Goal: Check status: Check status

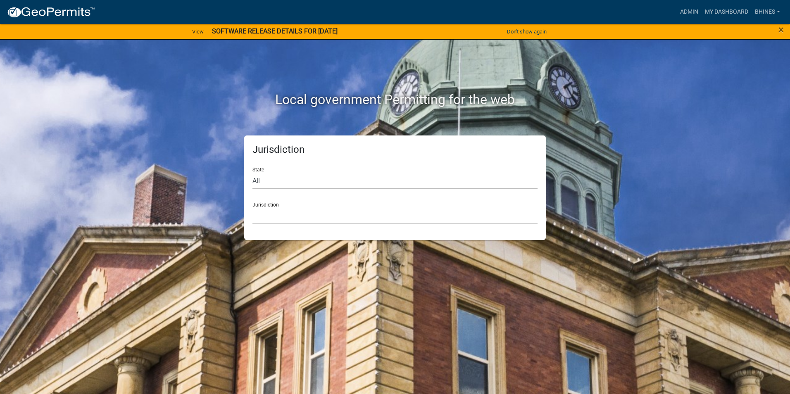
click at [327, 220] on select "[GEOGRAPHIC_DATA], [US_STATE] [GEOGRAPHIC_DATA], [US_STATE][PERSON_NAME][GEOGRA…" at bounding box center [394, 215] width 285 height 17
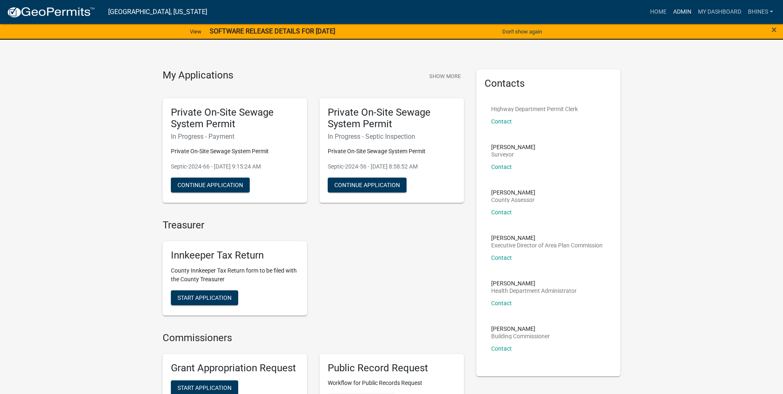
click at [682, 14] on link "Admin" at bounding box center [682, 12] width 25 height 16
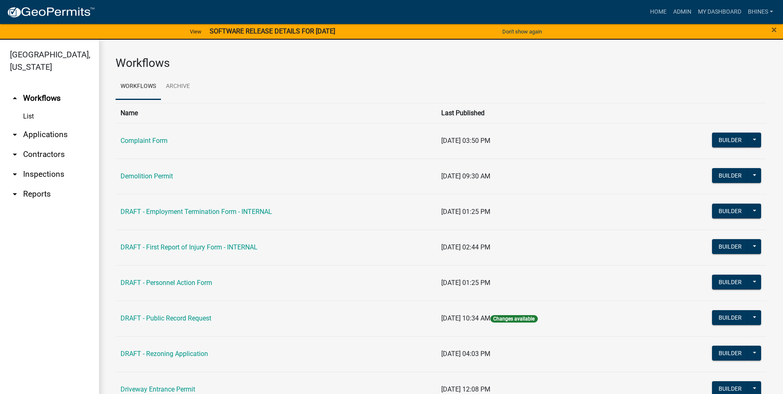
click at [62, 133] on link "arrow_drop_down Applications" at bounding box center [49, 135] width 99 height 20
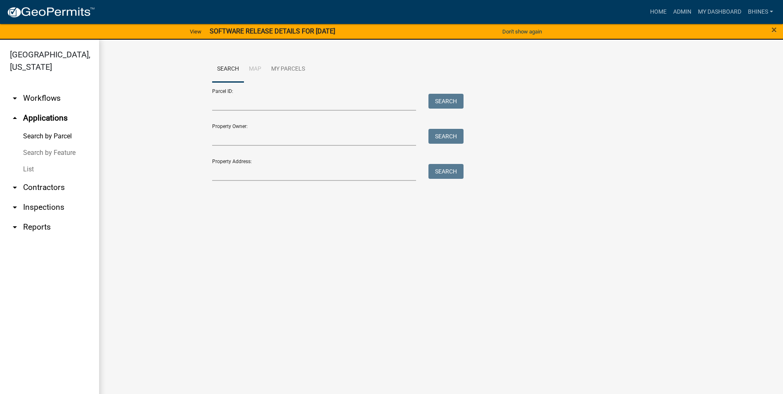
click at [25, 172] on link "List" at bounding box center [49, 169] width 99 height 17
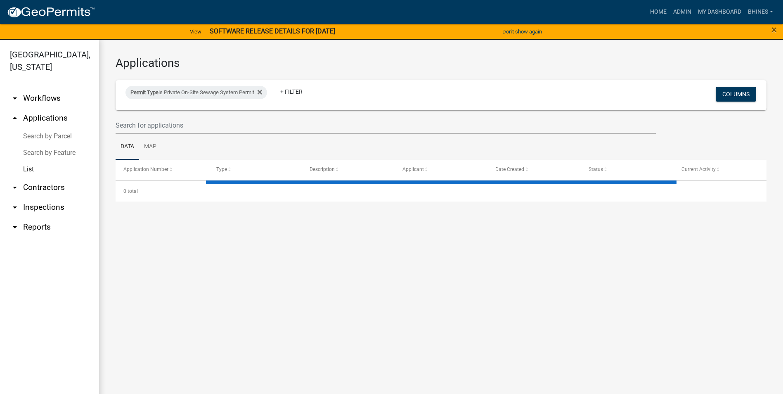
select select "3: 100"
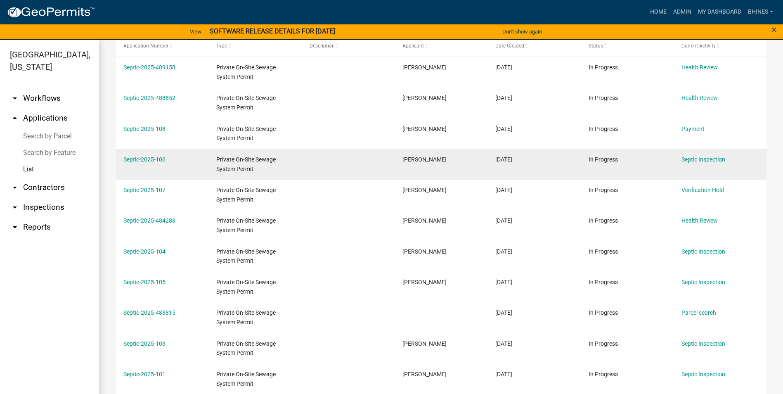
scroll to position [124, 0]
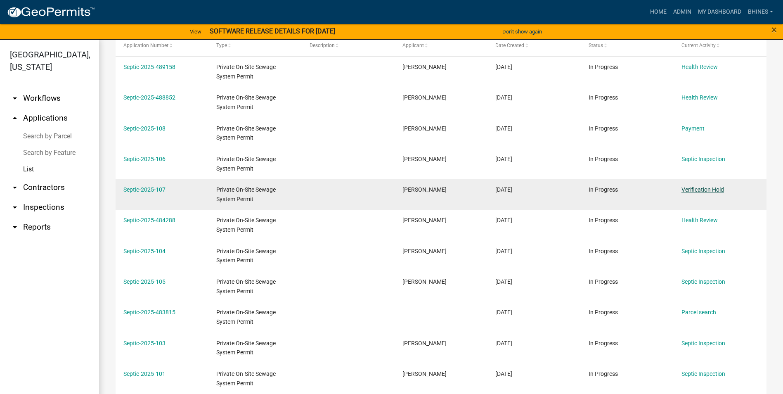
click at [692, 192] on link "Verification Hold" at bounding box center [703, 189] width 43 height 7
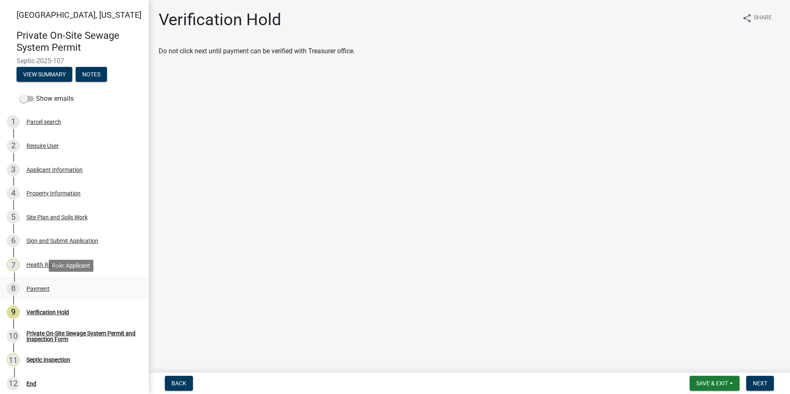
click at [38, 287] on div "Payment" at bounding box center [37, 289] width 23 height 6
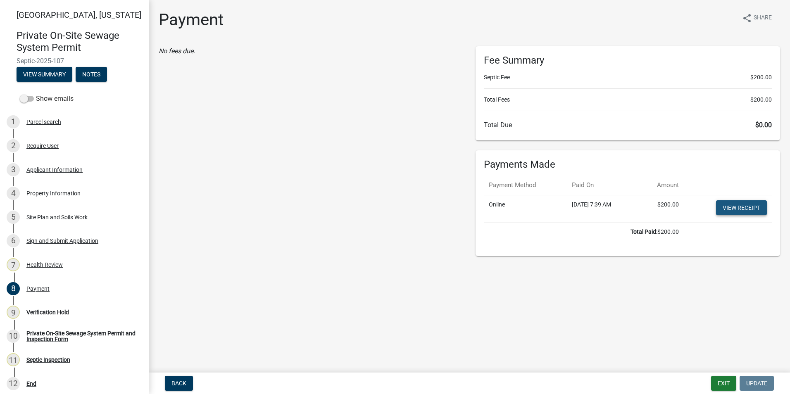
click at [730, 203] on link "View receipt" at bounding box center [741, 207] width 51 height 15
click at [53, 308] on div "9 Verification Hold" at bounding box center [71, 312] width 129 height 13
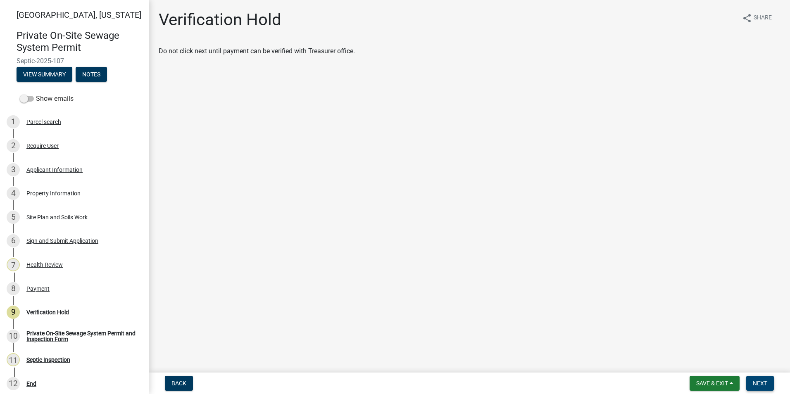
click at [761, 381] on span "Next" at bounding box center [759, 383] width 14 height 7
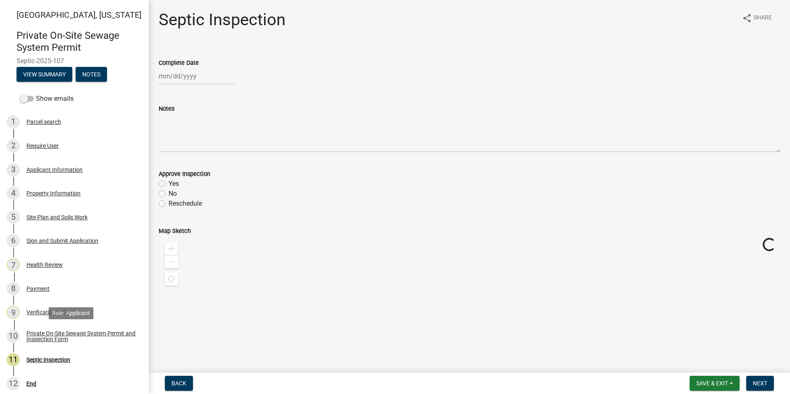
click at [80, 333] on div "Private On-Site Sewage System Permit and Inspection Form" at bounding box center [80, 336] width 109 height 12
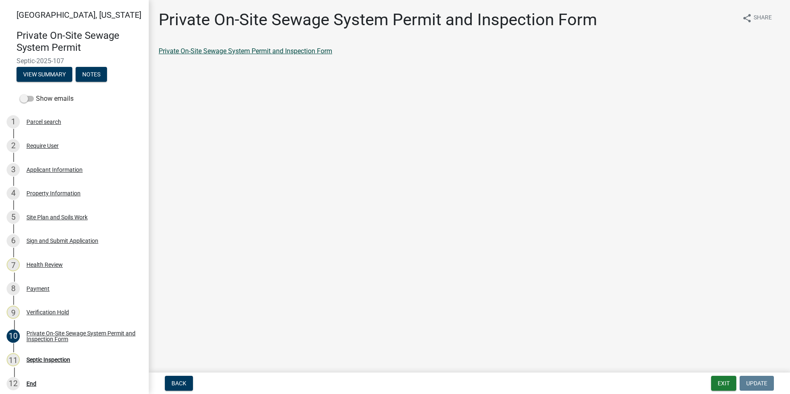
click at [294, 47] on link "Private On-Site Sewage System Permit and Inspection Form" at bounding box center [245, 51] width 173 height 8
click at [719, 381] on button "Exit" at bounding box center [723, 383] width 25 height 15
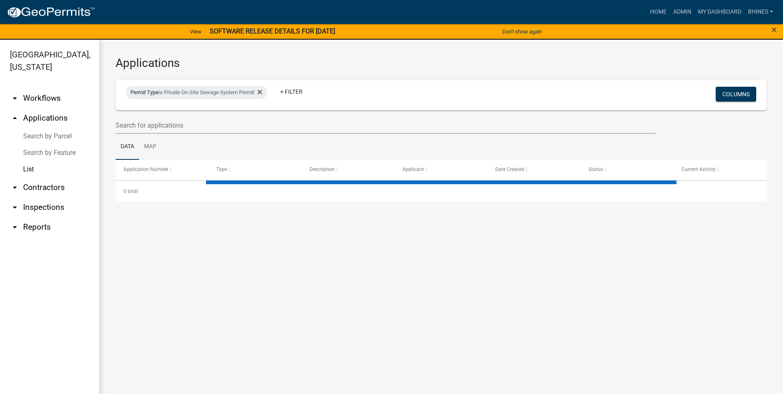
select select "3: 100"
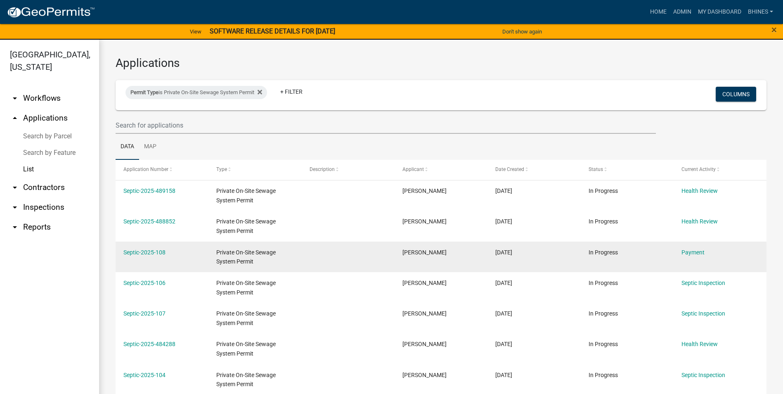
click at [688, 256] on div "Payment" at bounding box center [720, 252] width 77 height 9
click at [689, 253] on link "Payment" at bounding box center [693, 252] width 23 height 7
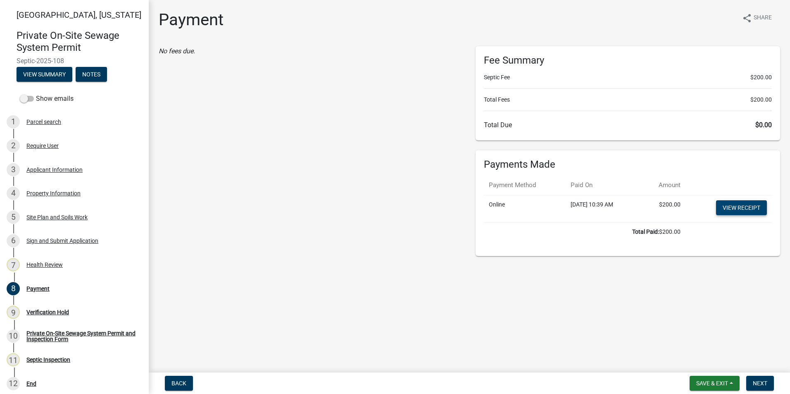
click at [740, 208] on link "View receipt" at bounding box center [741, 207] width 51 height 15
click at [757, 376] on button "Next" at bounding box center [760, 383] width 28 height 15
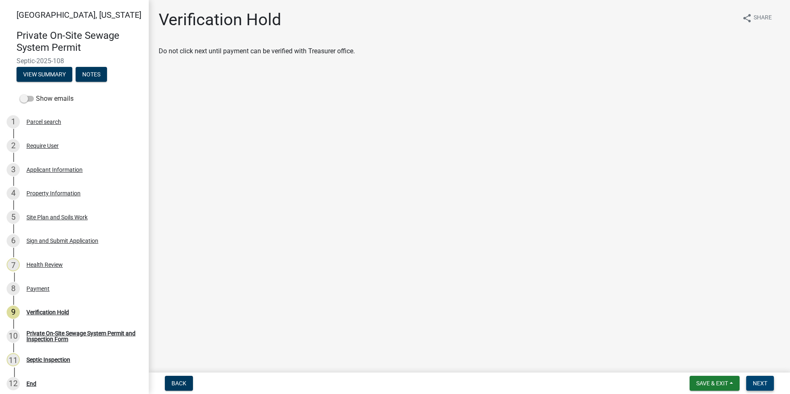
click at [758, 380] on span "Next" at bounding box center [759, 383] width 14 height 7
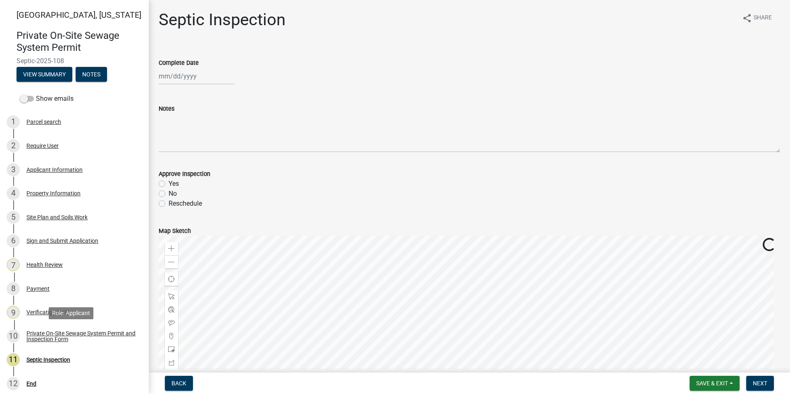
click at [69, 332] on div "Private On-Site Sewage System Permit and Inspection Form" at bounding box center [80, 336] width 109 height 12
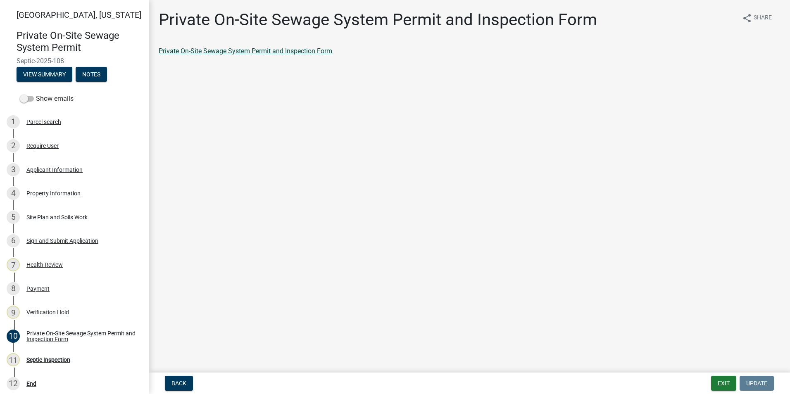
click at [242, 51] on link "Private On-Site Sewage System Permit and Inspection Form" at bounding box center [245, 51] width 173 height 8
click at [721, 381] on button "Exit" at bounding box center [723, 383] width 25 height 15
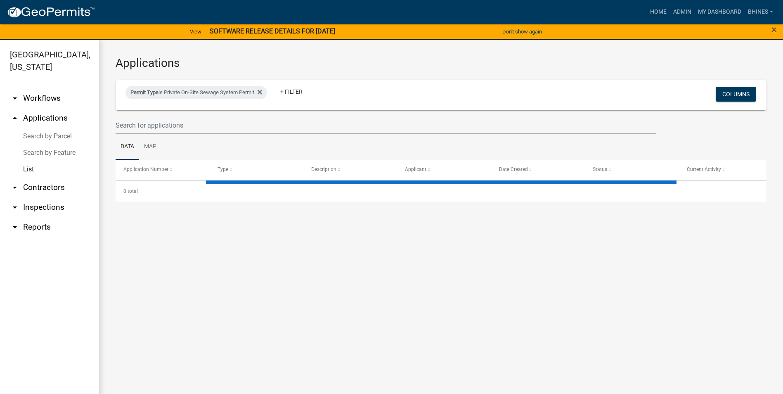
select select "3: 100"
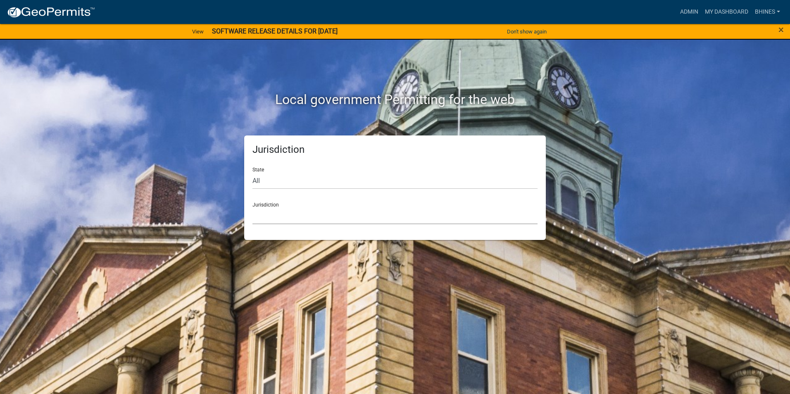
click at [379, 211] on select "[GEOGRAPHIC_DATA], [US_STATE] [GEOGRAPHIC_DATA], [US_STATE][PERSON_NAME][GEOGRA…" at bounding box center [394, 215] width 285 height 17
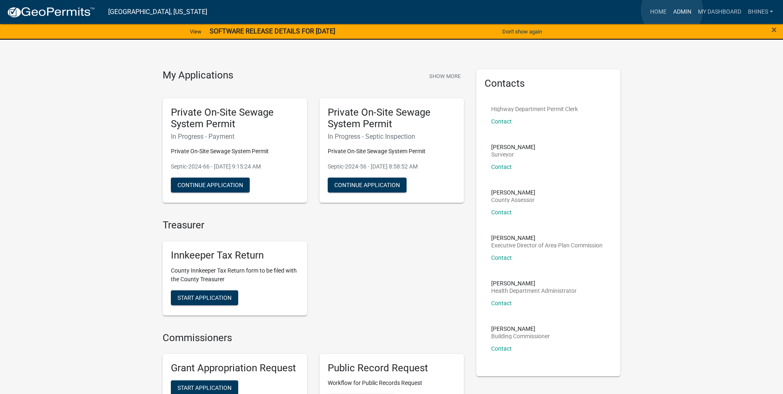
click at [672, 10] on link "Admin" at bounding box center [682, 12] width 25 height 16
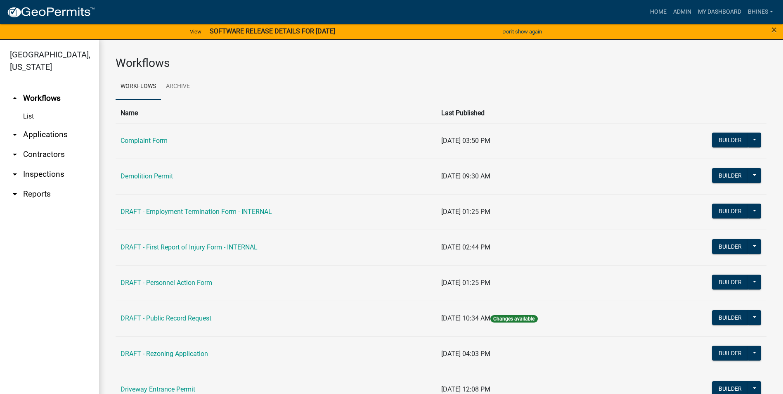
click at [26, 137] on link "arrow_drop_down Applications" at bounding box center [49, 135] width 99 height 20
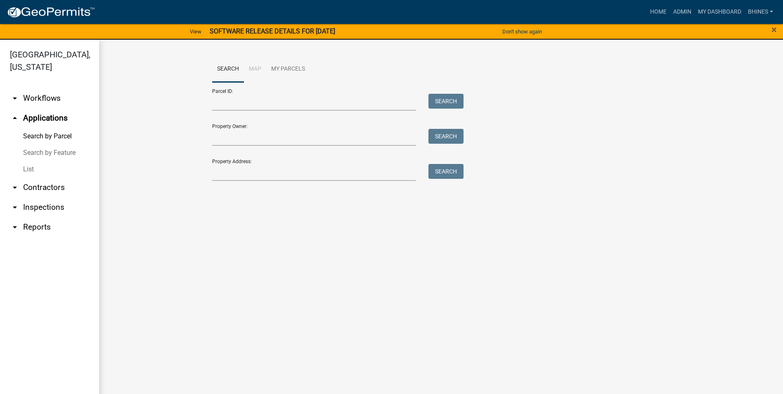
click at [25, 167] on link "List" at bounding box center [49, 169] width 99 height 17
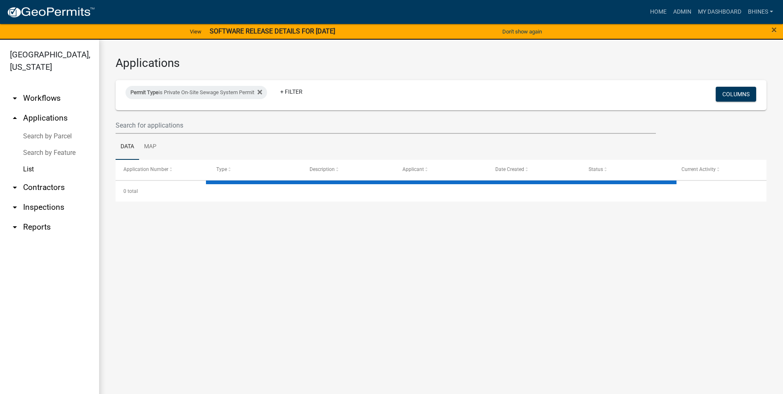
select select "3: 100"
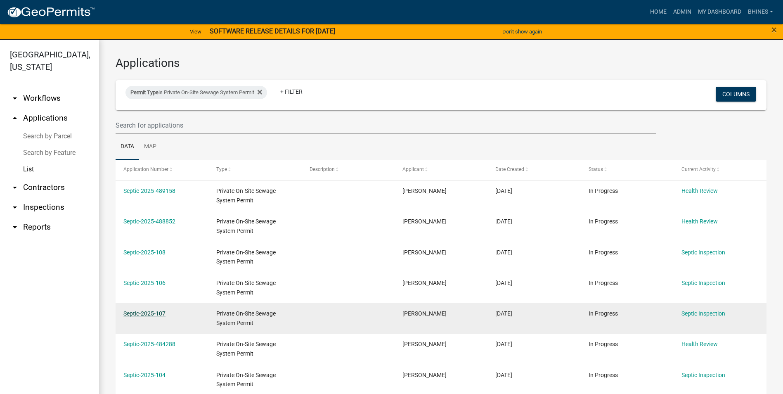
click at [158, 313] on link "Septic-2025-107" at bounding box center [144, 313] width 42 height 7
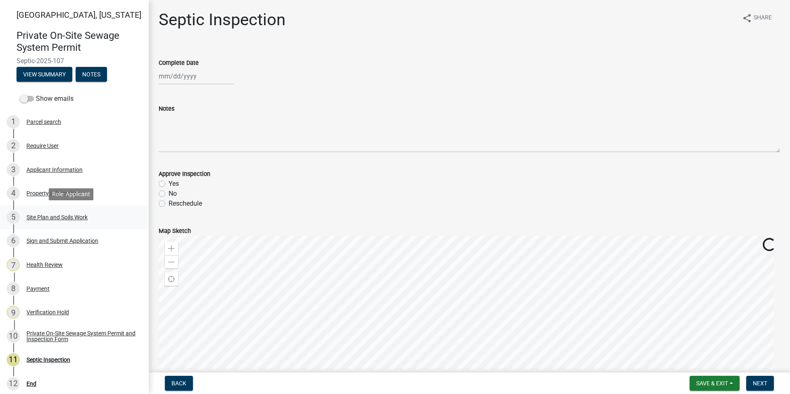
click at [50, 218] on div "Site Plan and Soils Work" at bounding box center [56, 217] width 61 height 6
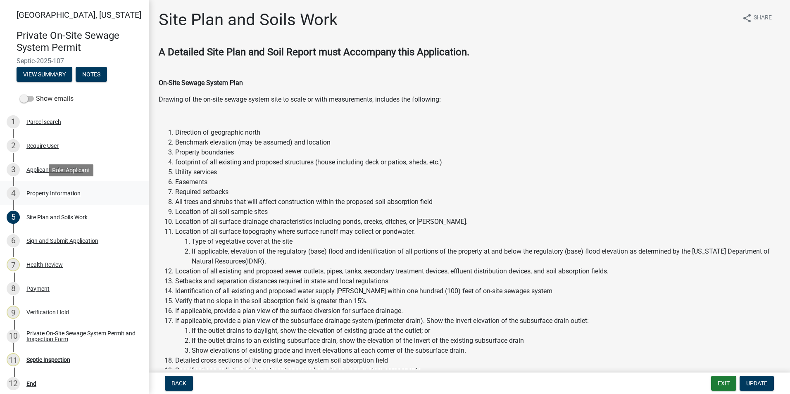
click at [57, 191] on div "Property Information" at bounding box center [53, 193] width 54 height 6
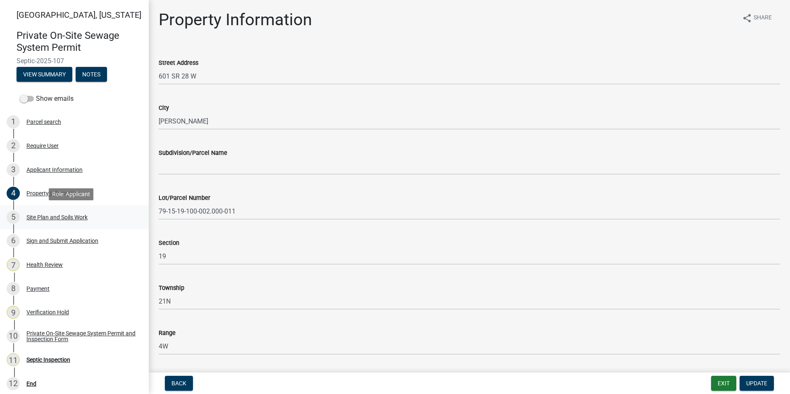
click at [52, 219] on div "Site Plan and Soils Work" at bounding box center [56, 217] width 61 height 6
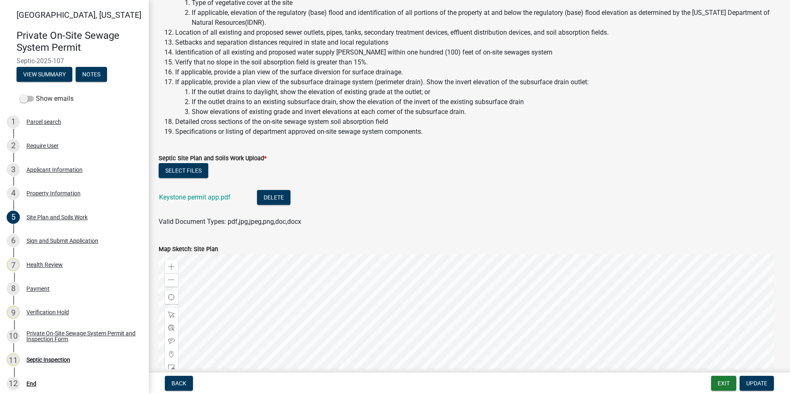
scroll to position [289, 0]
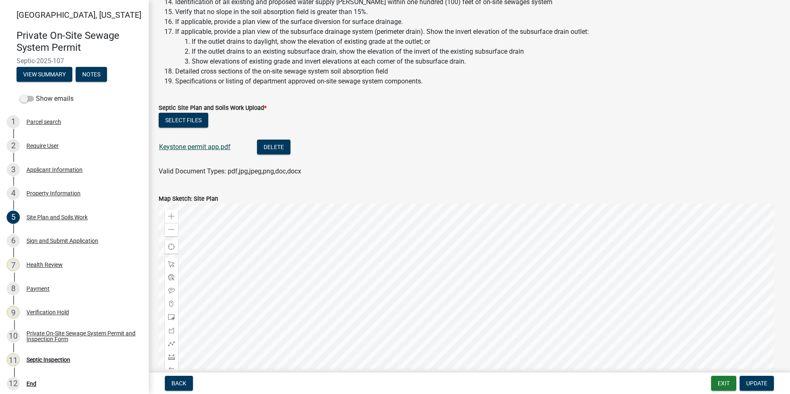
click at [201, 150] on link "Keystone permit app.pdf" at bounding box center [194, 147] width 71 height 8
click at [187, 384] on button "Back" at bounding box center [179, 383] width 28 height 15
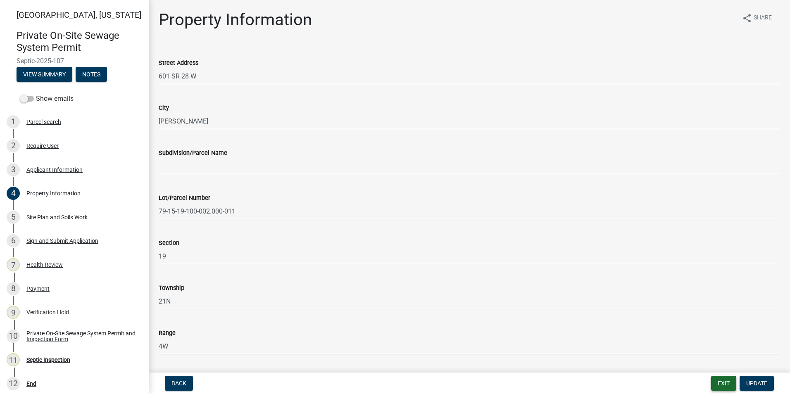
click at [715, 383] on button "Exit" at bounding box center [723, 383] width 25 height 15
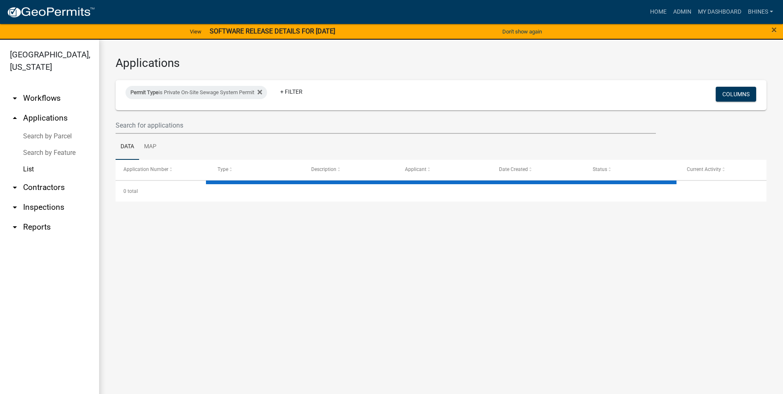
select select "3: 100"
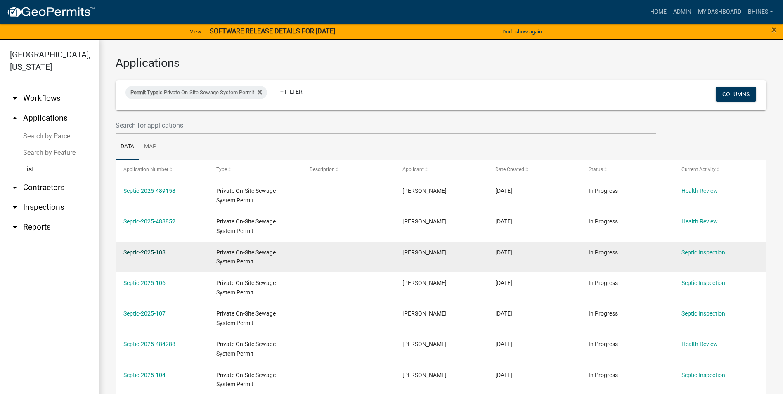
click at [156, 250] on link "Septic-2025-108" at bounding box center [144, 252] width 42 height 7
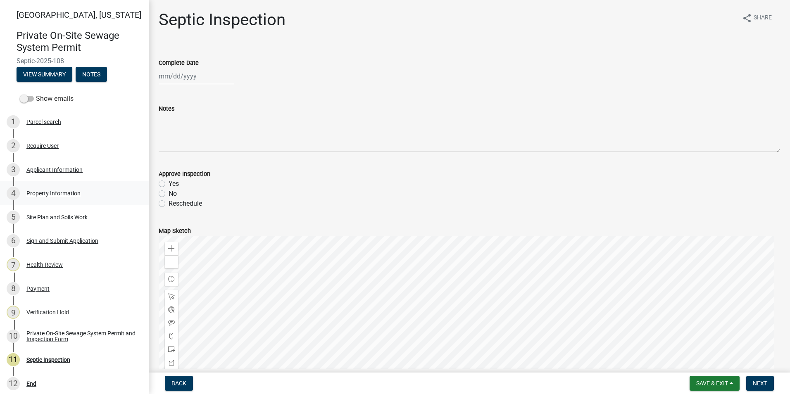
click at [47, 189] on div "4 Property Information" at bounding box center [71, 193] width 129 height 13
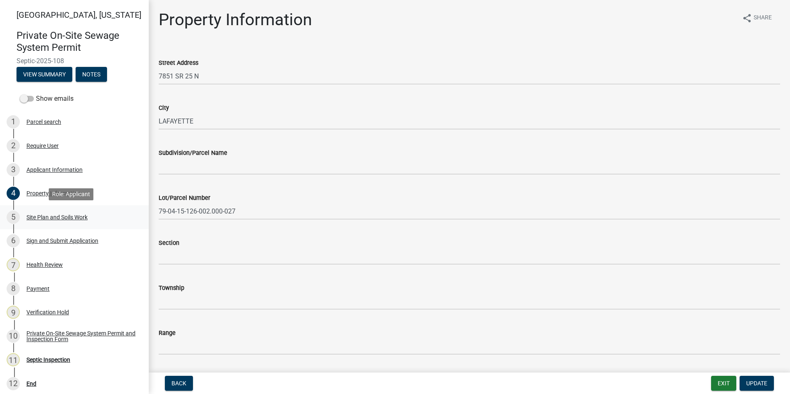
click at [45, 219] on div "Site Plan and Soils Work" at bounding box center [56, 217] width 61 height 6
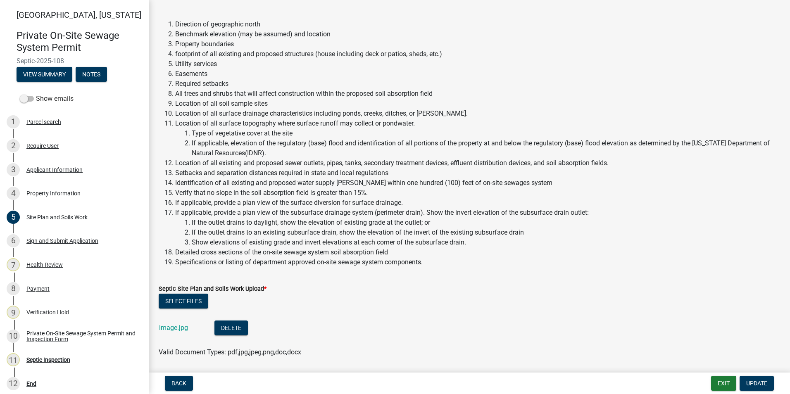
scroll to position [206, 0]
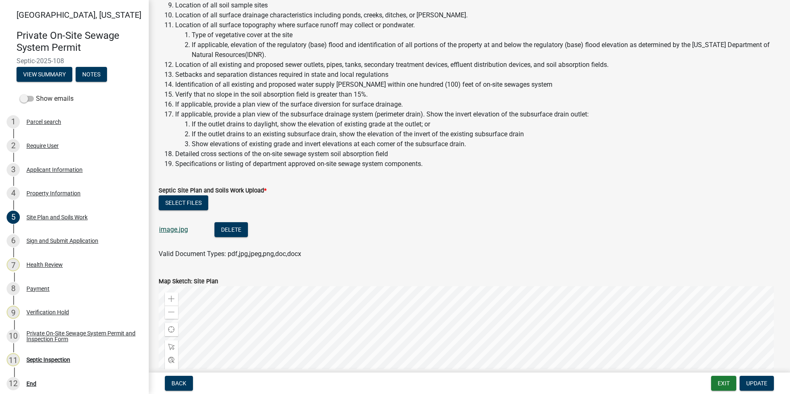
click at [173, 230] on link "image.jpg" at bounding box center [173, 229] width 29 height 8
